Goal: Task Accomplishment & Management: Manage account settings

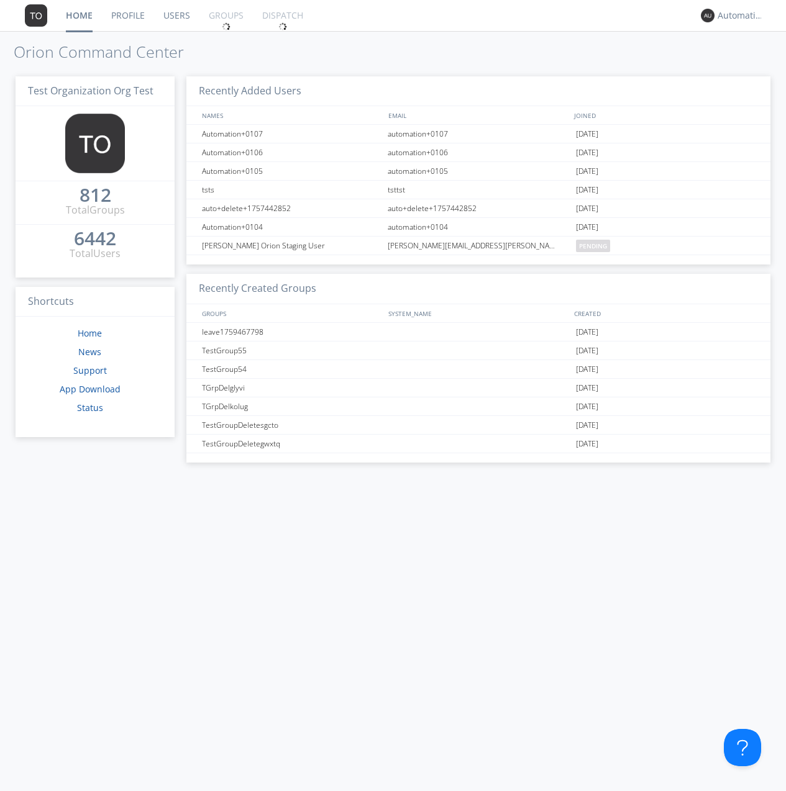
click at [225, 16] on link "Groups" at bounding box center [225, 15] width 53 height 31
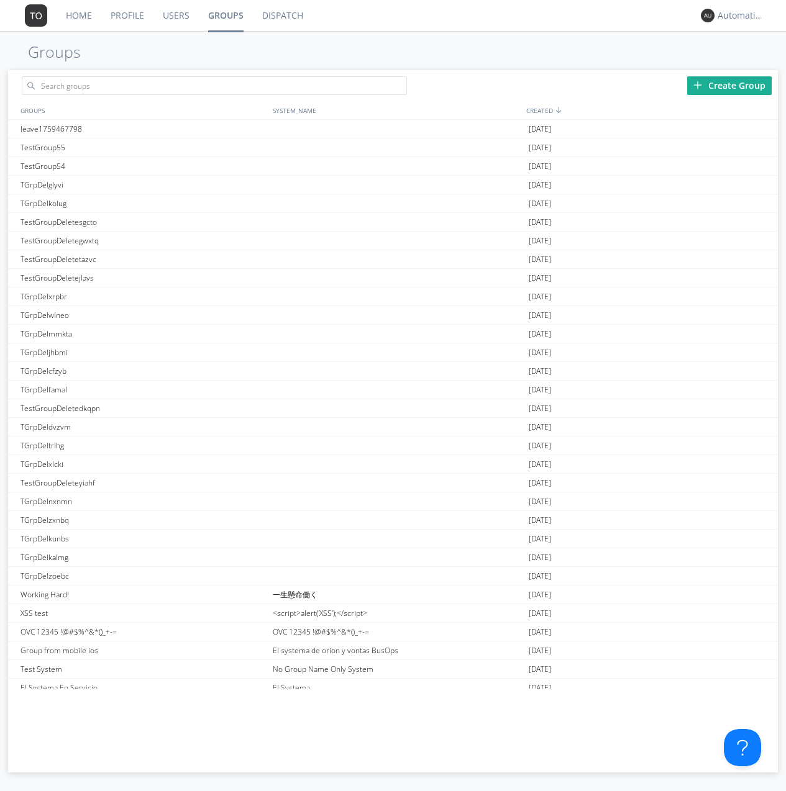
click at [729, 85] on div "Create Group" at bounding box center [729, 85] width 84 height 19
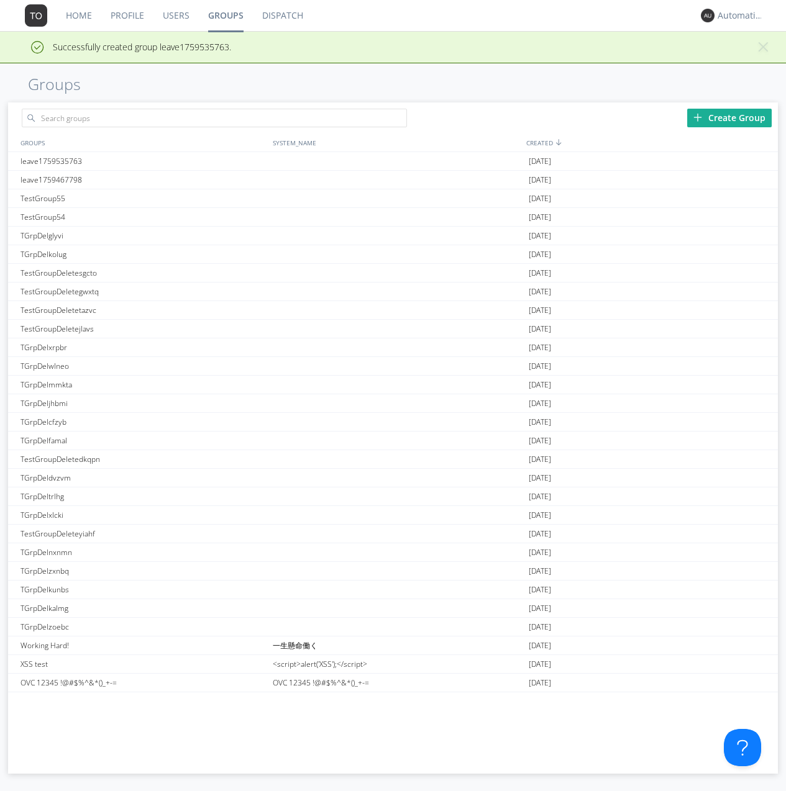
click at [225, 16] on link "Groups" at bounding box center [226, 15] width 54 height 31
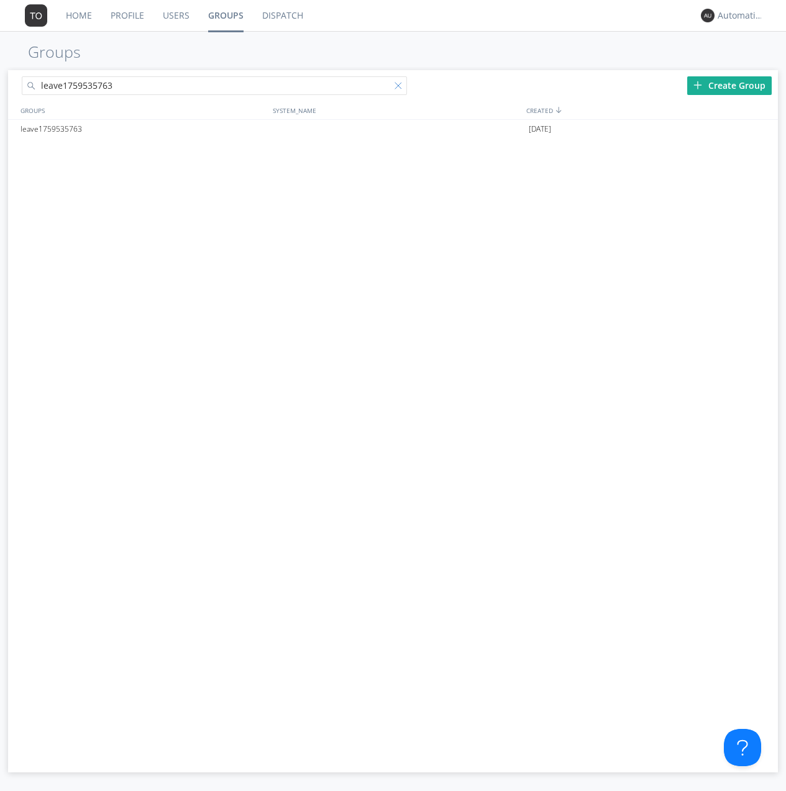
type input "leave1759535763"
click at [400, 88] on div at bounding box center [400, 88] width 12 height 12
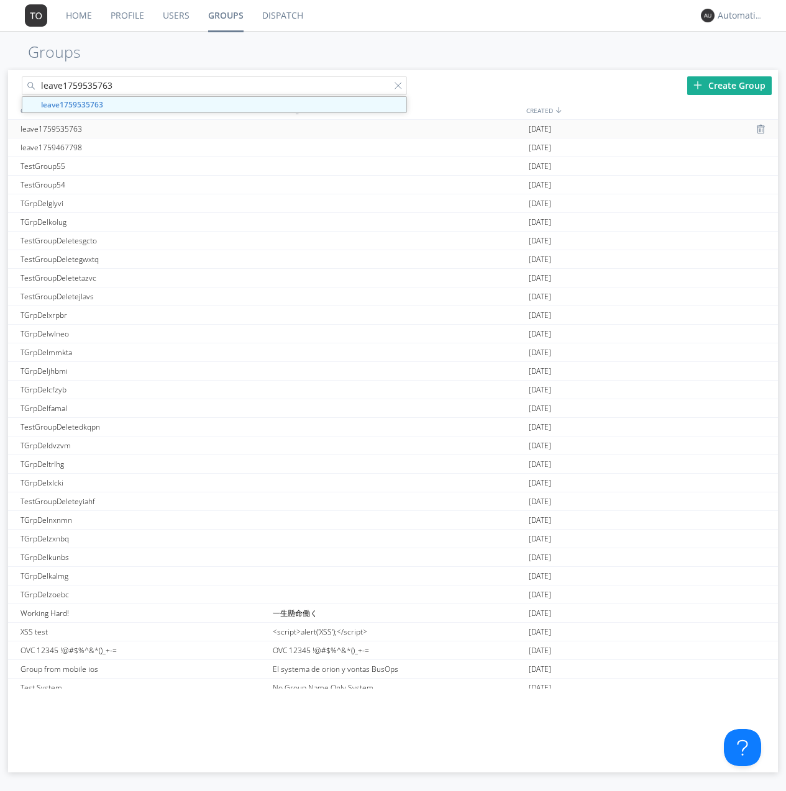
type input "leave1759535763"
click at [143, 129] on div "leave1759535763" at bounding box center [143, 129] width 252 height 18
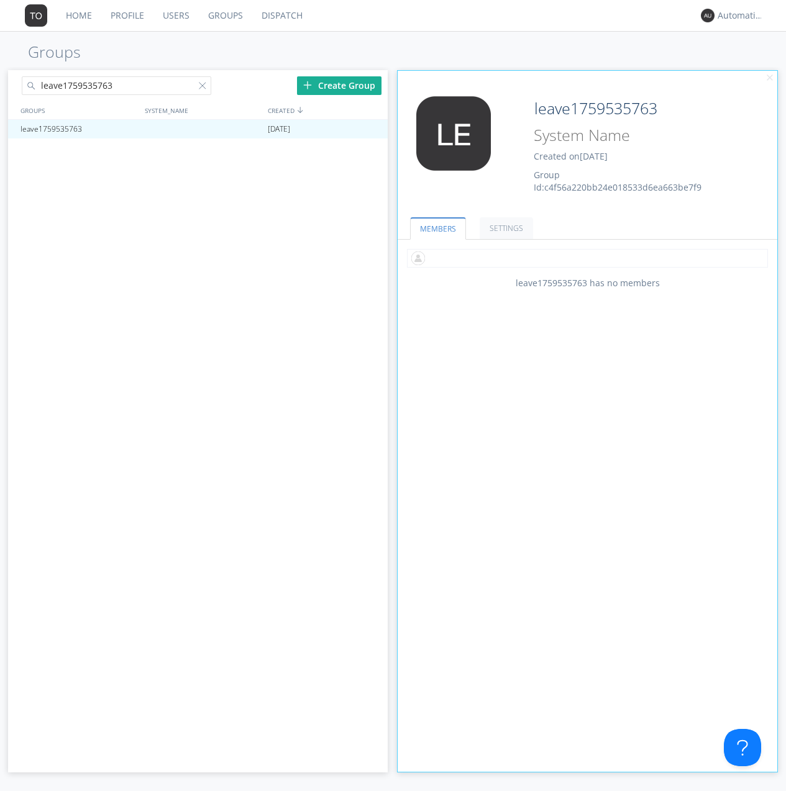
click at [587, 258] on input "text" at bounding box center [587, 258] width 361 height 19
type input "automation+0102"
click at [584, 258] on input "text" at bounding box center [587, 258] width 361 height 19
type input "automation+0103"
click at [584, 258] on input "text" at bounding box center [587, 258] width 361 height 19
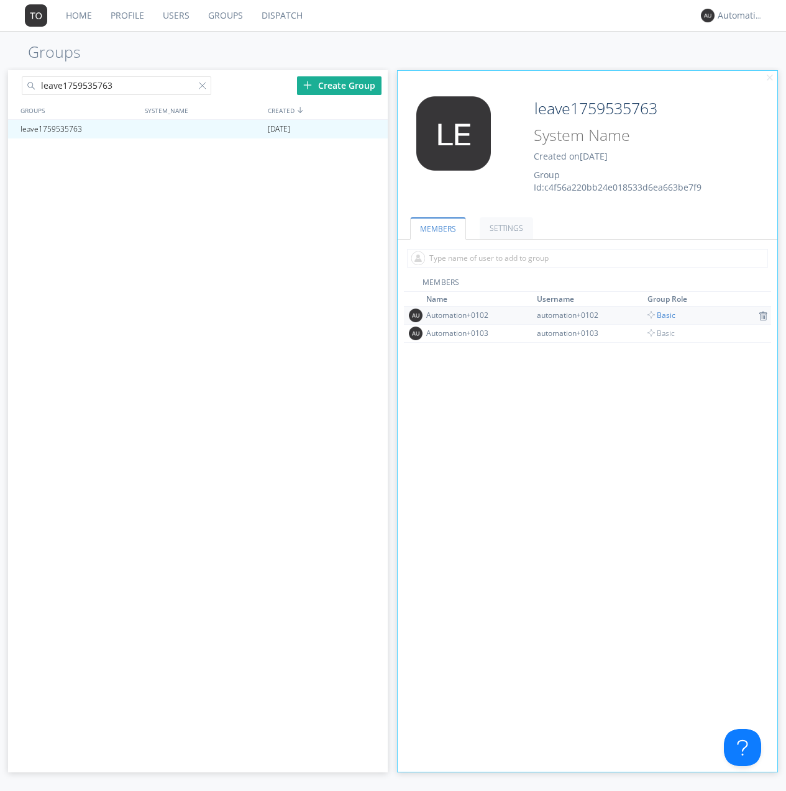
click at [657, 315] on span "Basic" at bounding box center [661, 315] width 28 height 11
